Goal: Check status: Check status

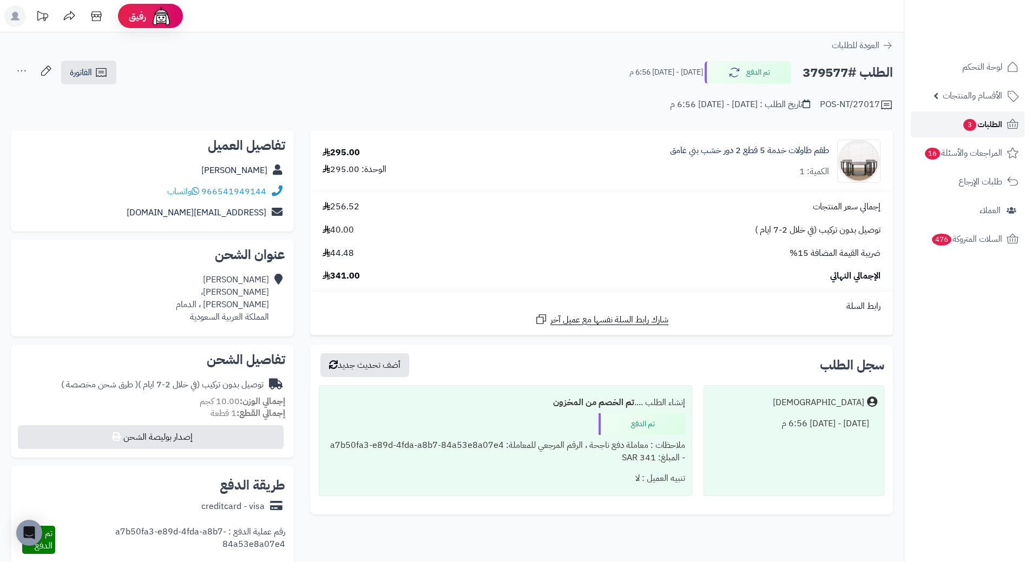
click at [1002, 124] on link "الطلبات 3" at bounding box center [968, 124] width 114 height 26
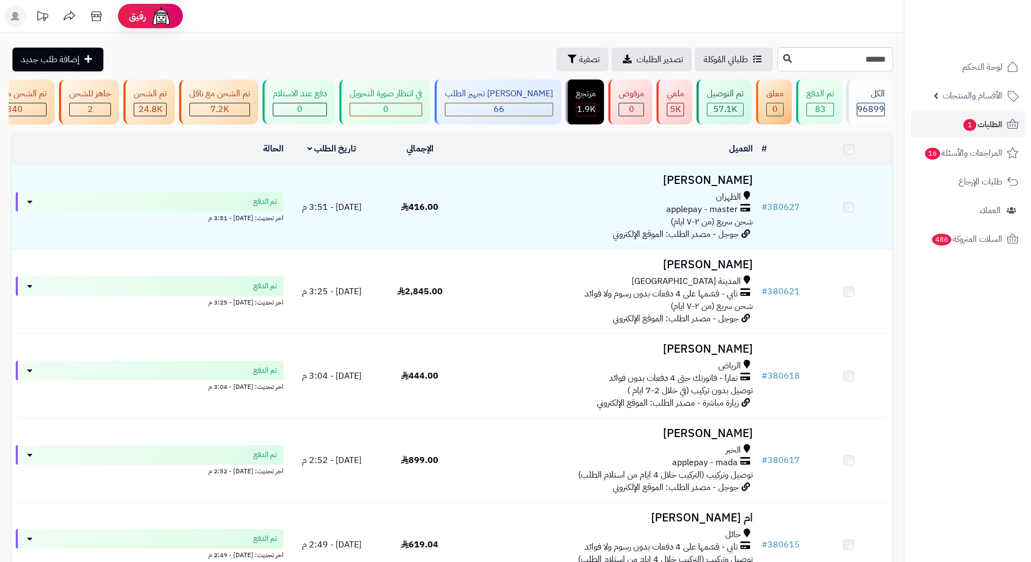
type input "******"
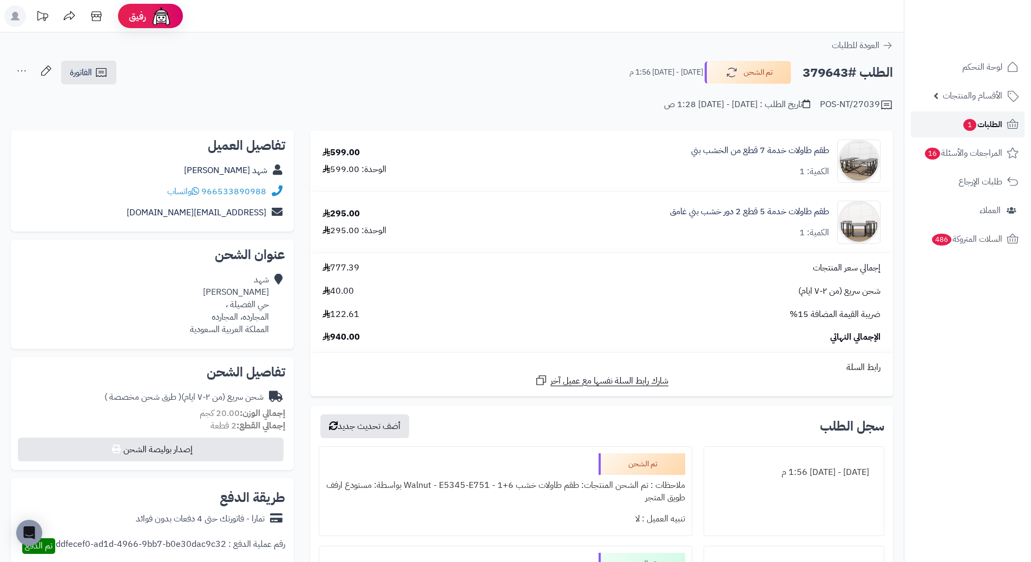
click at [1007, 120] on icon at bounding box center [1012, 124] width 13 height 13
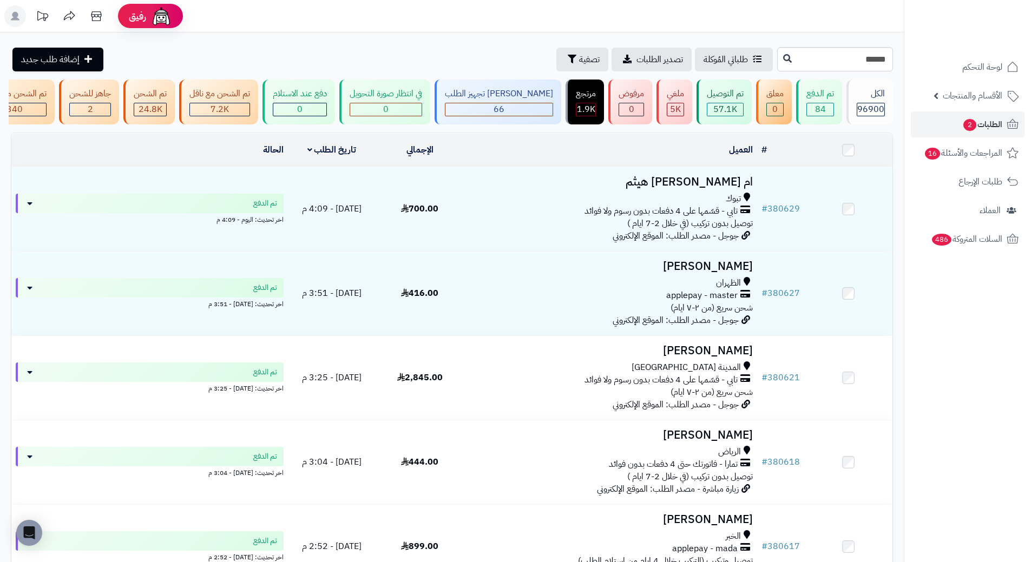
type input "******"
